Goal: Task Accomplishment & Management: Use online tool/utility

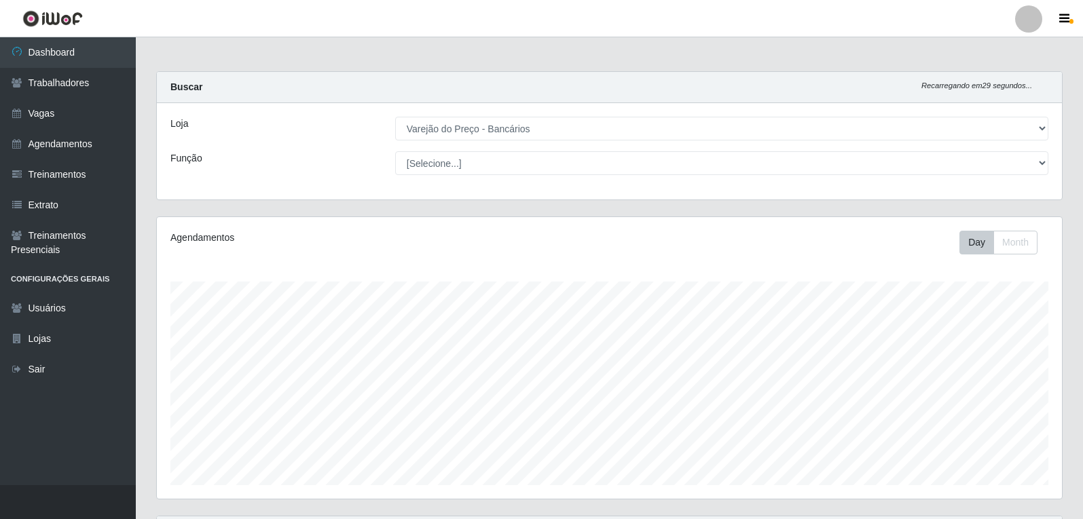
select select "157"
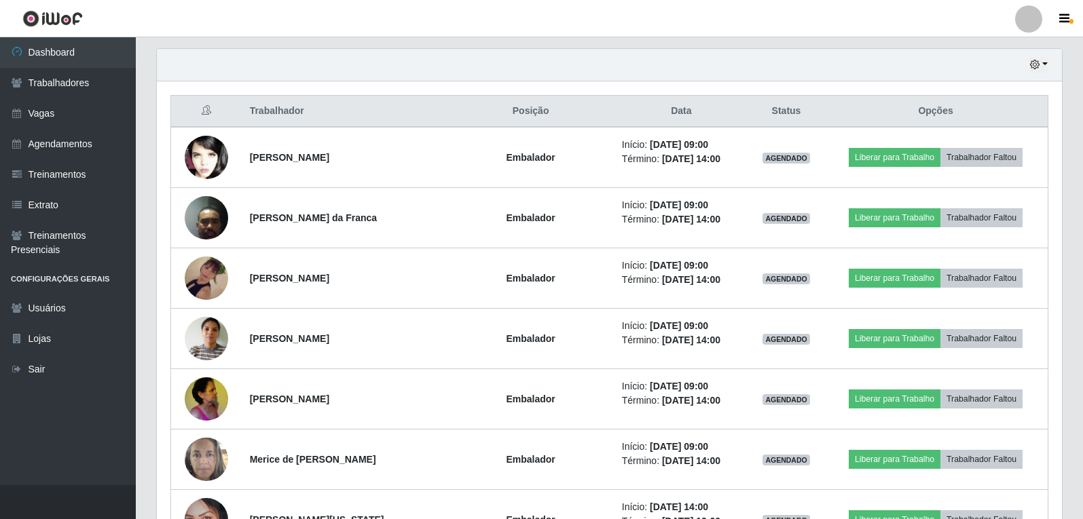
scroll to position [412, 0]
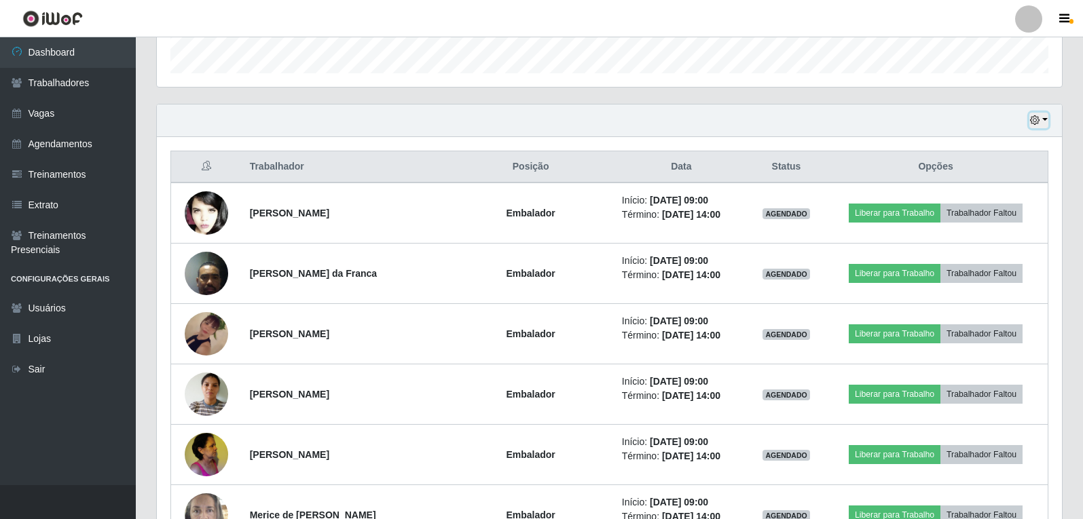
click at [1043, 119] on button "button" at bounding box center [1038, 121] width 19 height 16
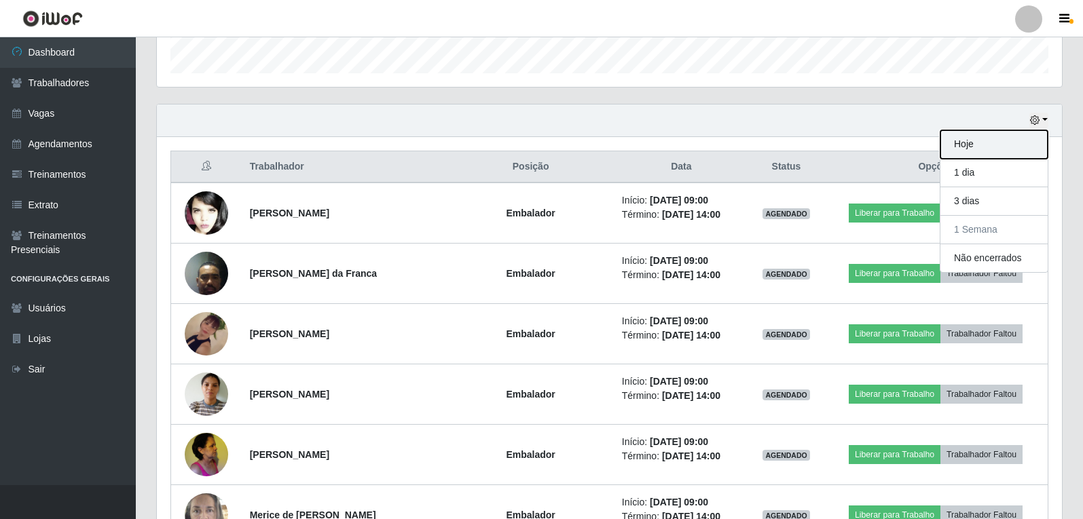
click at [1021, 151] on button "Hoje" at bounding box center [993, 144] width 107 height 29
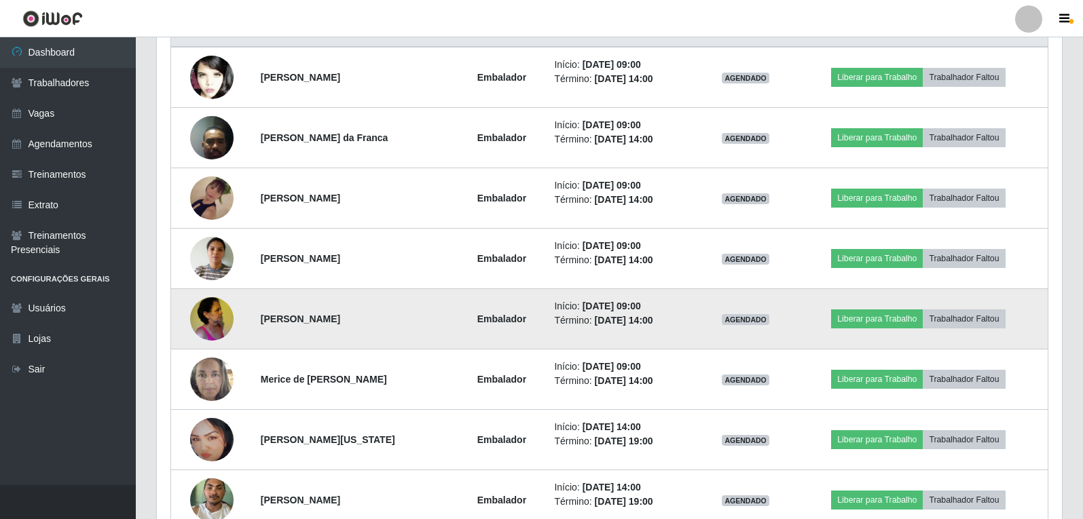
scroll to position [480, 0]
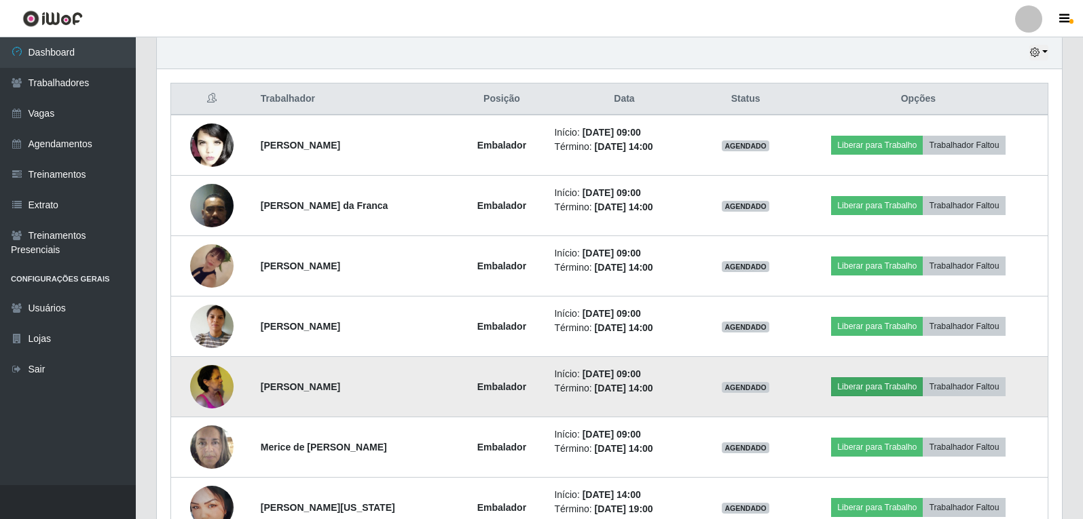
drag, startPoint x: 890, startPoint y: 368, endPoint x: 884, endPoint y: 382, distance: 15.5
click at [888, 373] on td "Liberar para Trabalho Trabalhador Faltou" at bounding box center [918, 387] width 259 height 60
click at [882, 386] on button "Liberar para Trabalho" at bounding box center [877, 386] width 92 height 19
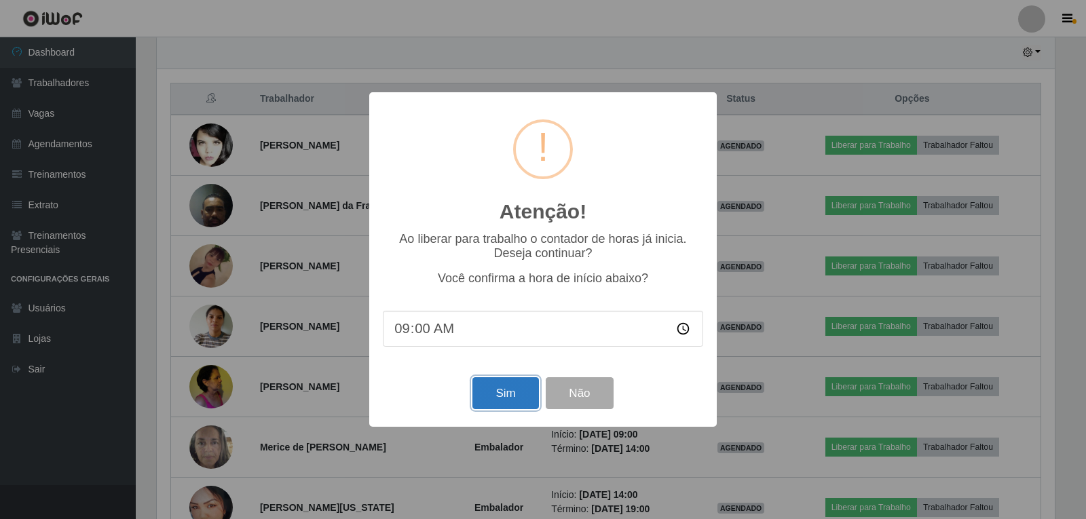
click at [515, 402] on button "Sim" at bounding box center [506, 393] width 66 height 32
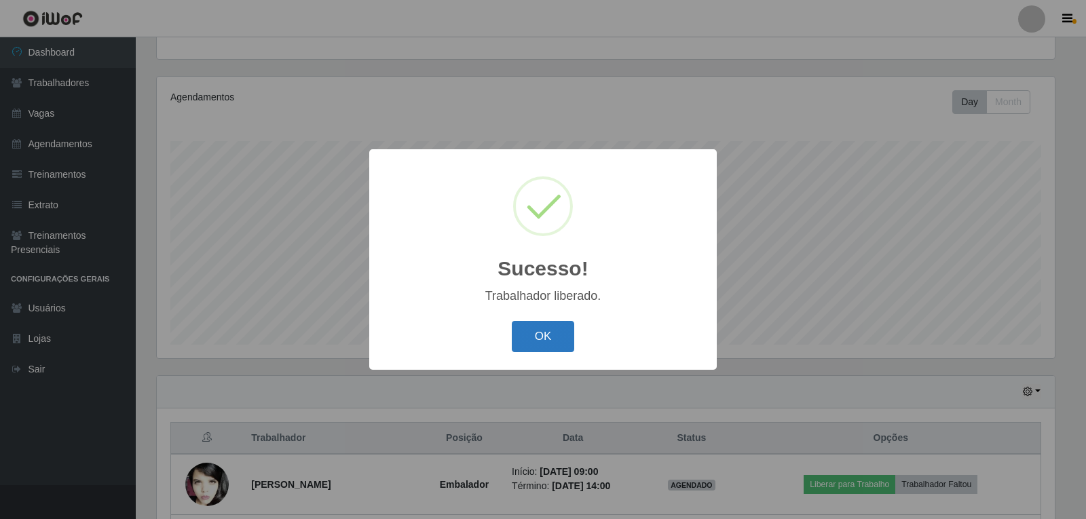
click at [540, 337] on button "OK" at bounding box center [543, 337] width 63 height 32
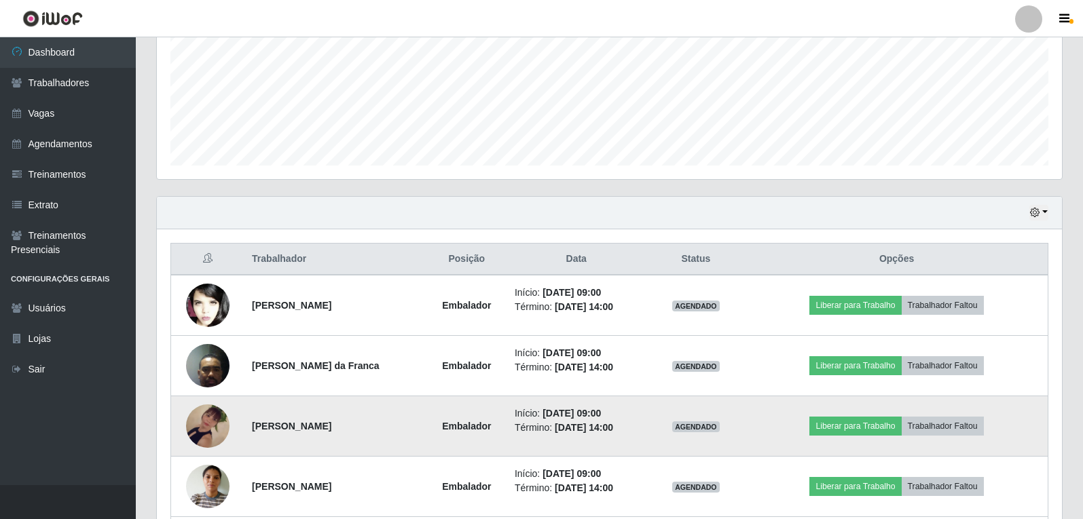
scroll to position [344, 0]
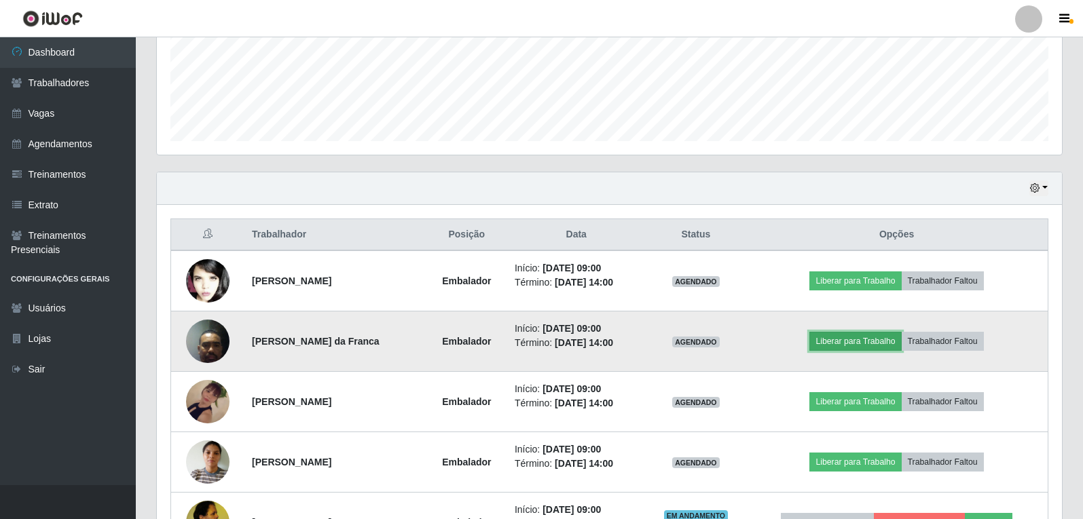
click at [837, 333] on button "Liberar para Trabalho" at bounding box center [855, 341] width 92 height 19
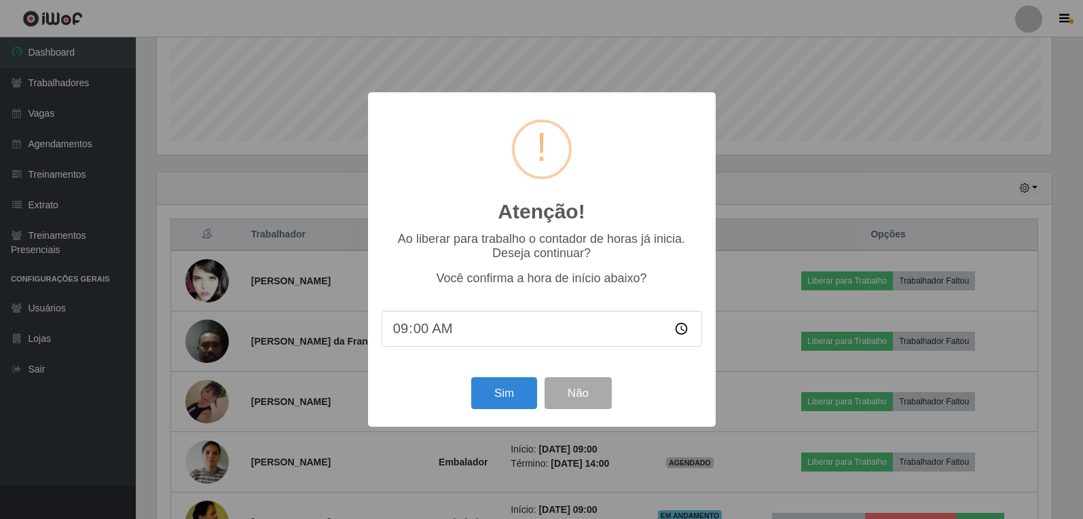
scroll to position [282, 898]
click at [503, 394] on button "Sim" at bounding box center [506, 393] width 66 height 32
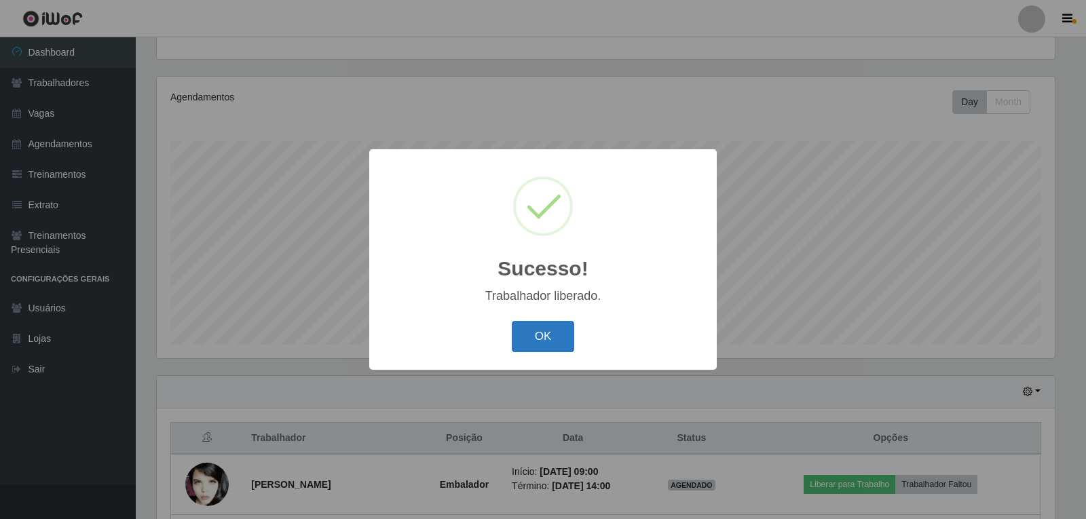
click at [530, 336] on button "OK" at bounding box center [543, 337] width 63 height 32
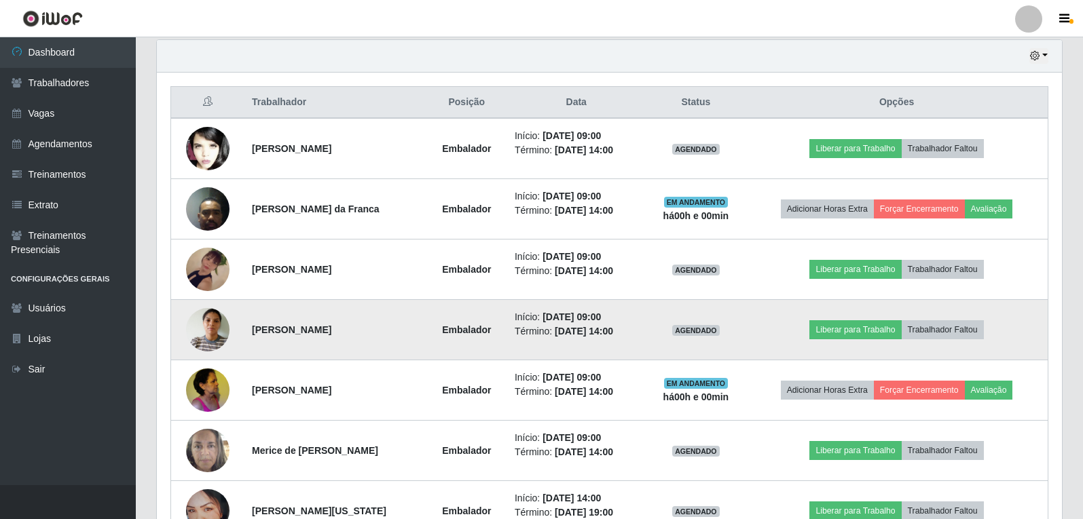
scroll to position [480, 0]
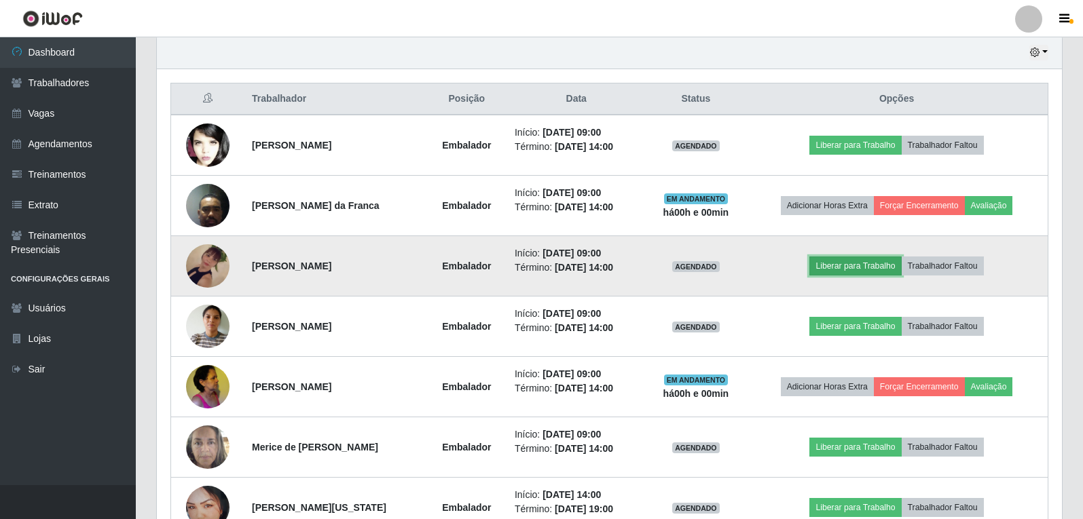
click at [839, 268] on button "Liberar para Trabalho" at bounding box center [855, 266] width 92 height 19
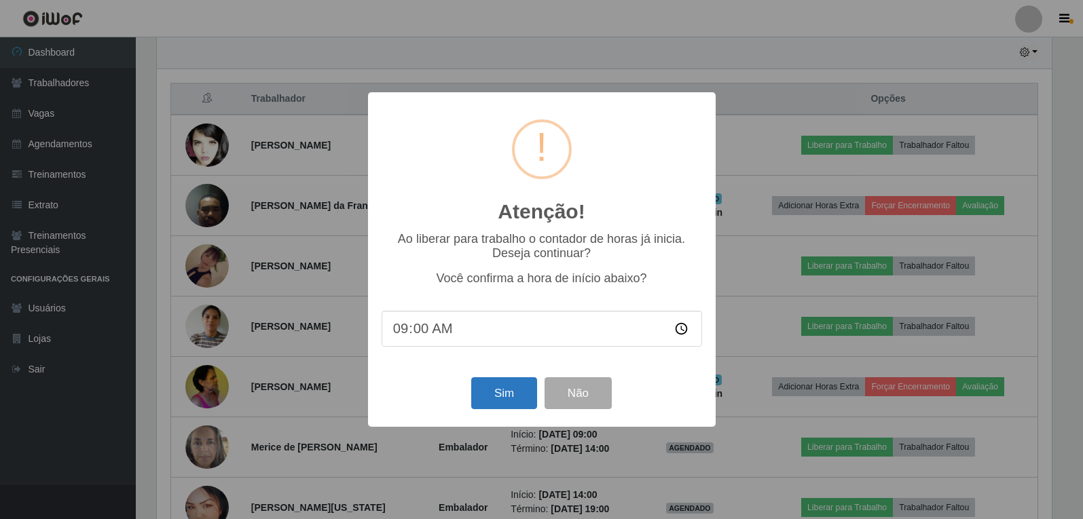
scroll to position [282, 898]
click at [506, 402] on button "Sim" at bounding box center [506, 393] width 66 height 32
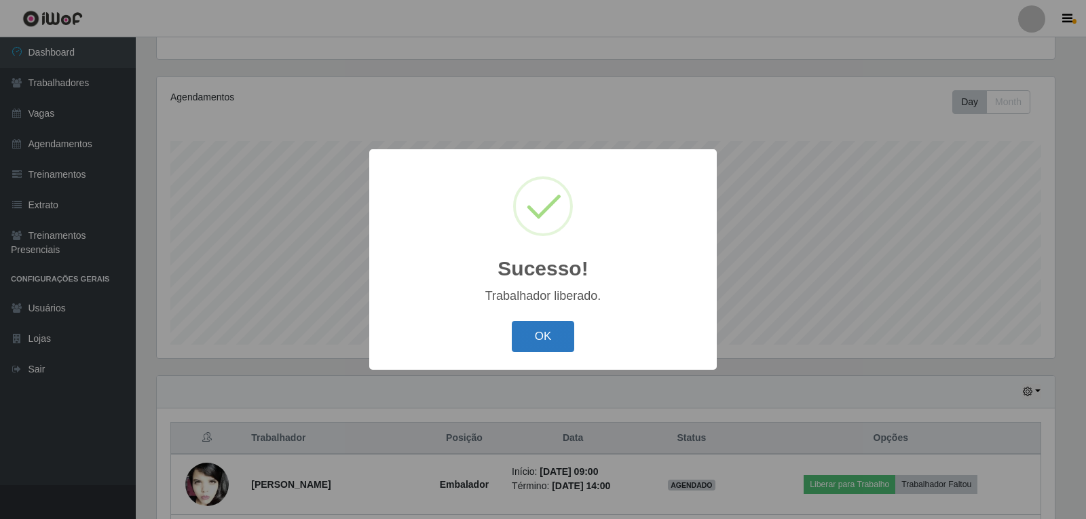
click at [555, 345] on button "OK" at bounding box center [543, 337] width 63 height 32
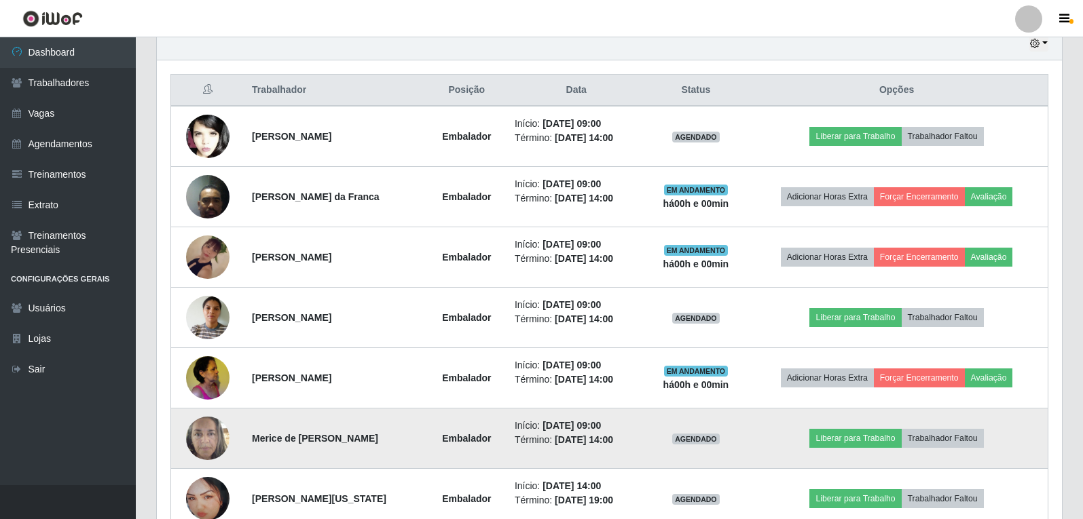
scroll to position [0, 0]
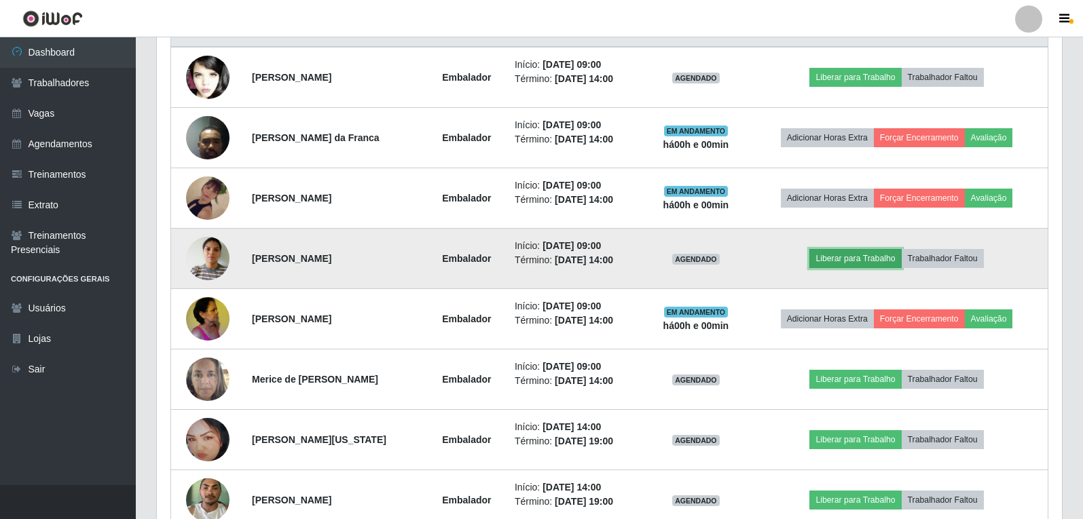
click at [853, 259] on button "Liberar para Trabalho" at bounding box center [855, 258] width 92 height 19
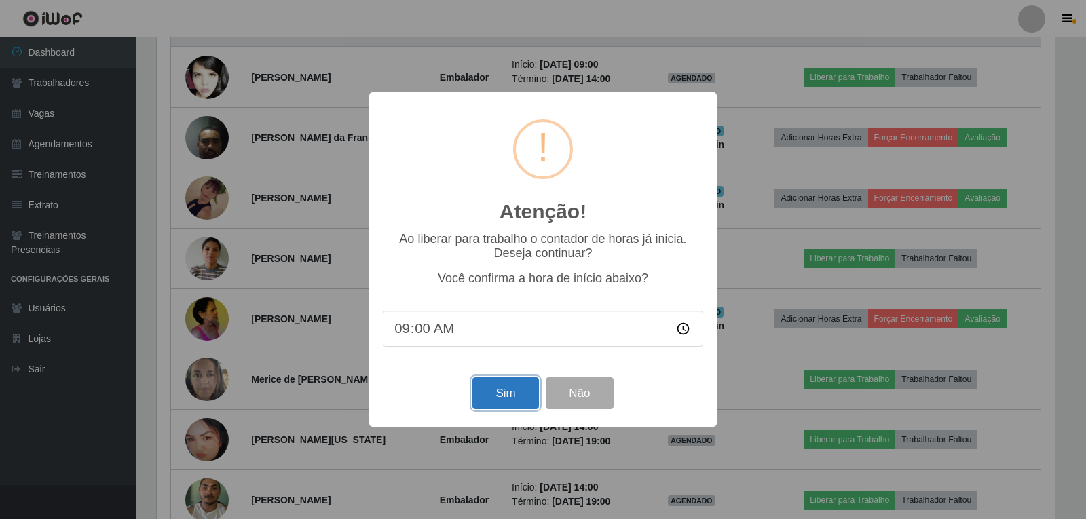
click at [496, 404] on button "Sim" at bounding box center [506, 393] width 66 height 32
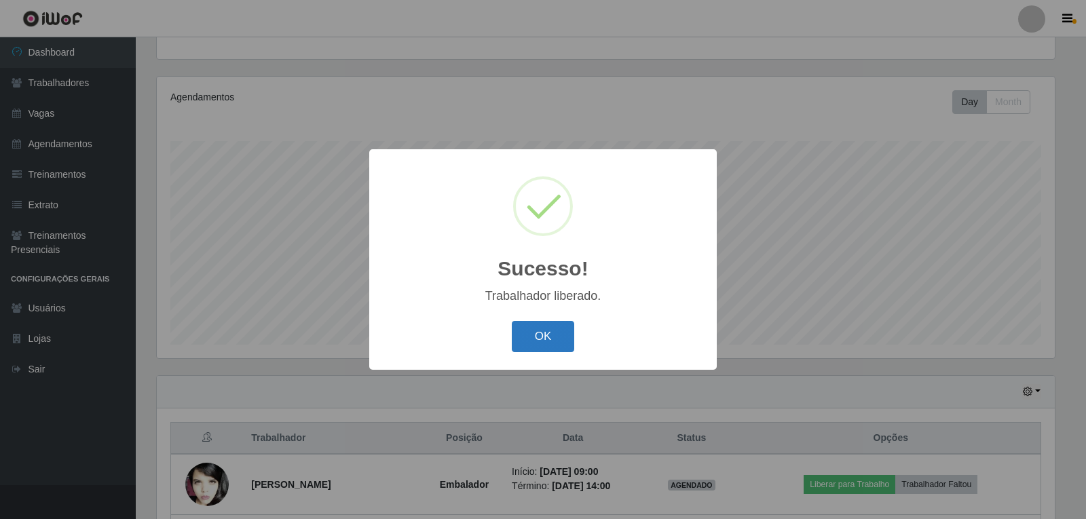
click at [536, 338] on button "OK" at bounding box center [543, 337] width 63 height 32
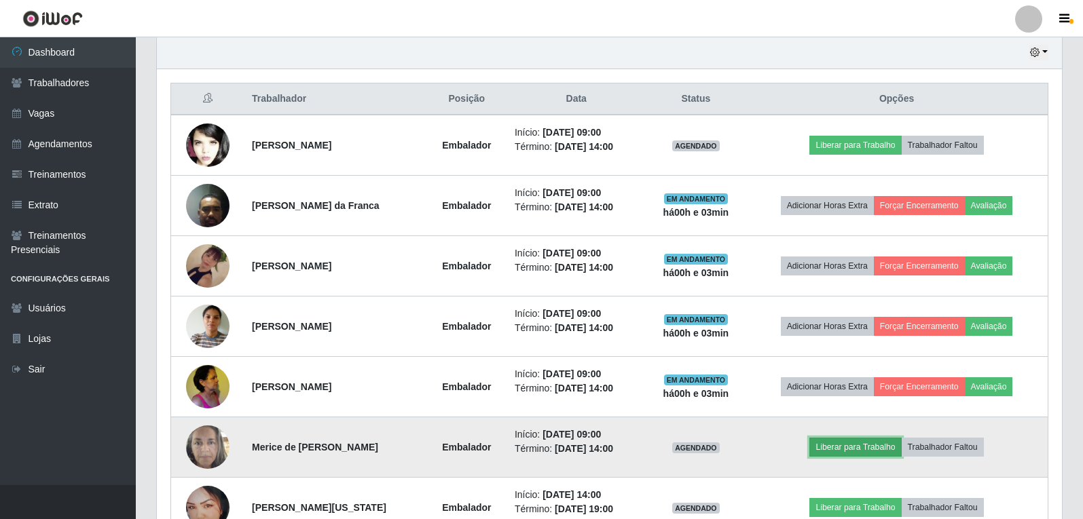
click at [854, 456] on button "Liberar para Trabalho" at bounding box center [855, 447] width 92 height 19
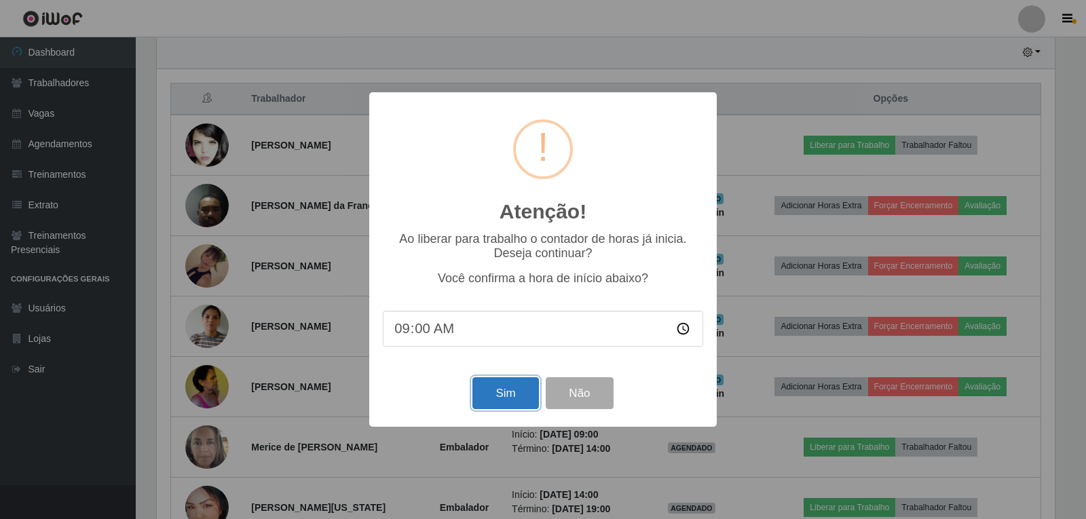
click at [498, 394] on button "Sim" at bounding box center [506, 393] width 66 height 32
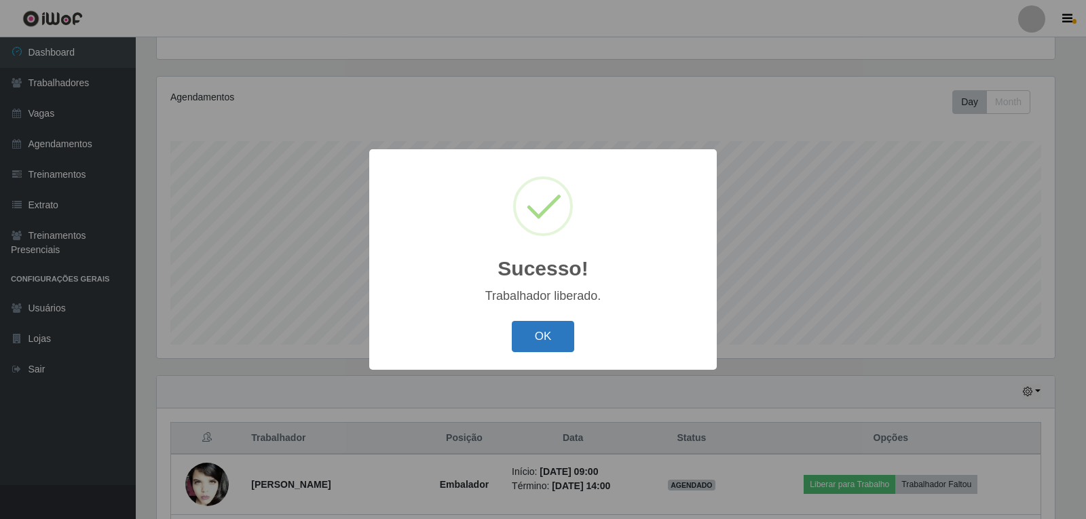
click at [553, 333] on button "OK" at bounding box center [543, 337] width 63 height 32
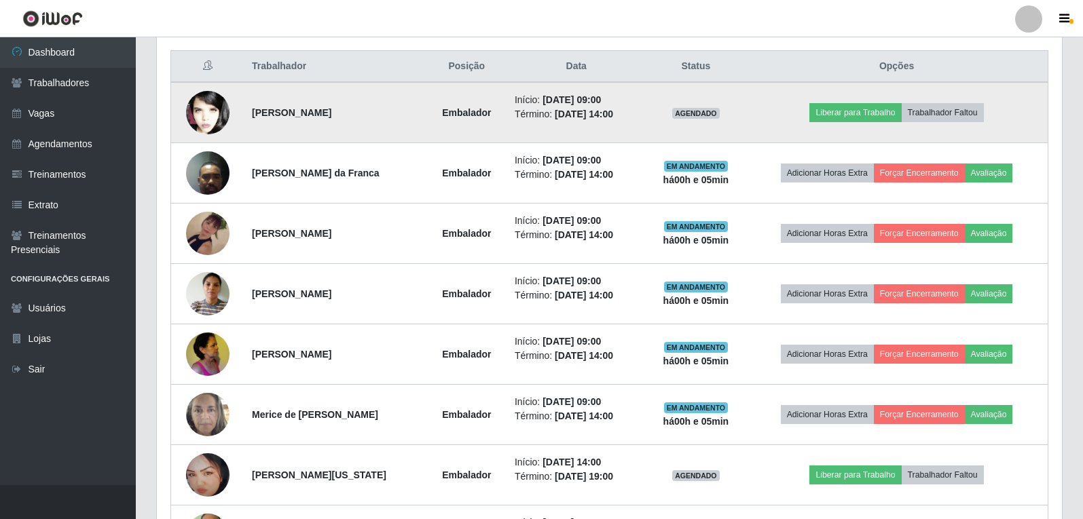
scroll to position [488, 0]
